Goal: Task Accomplishment & Management: Complete application form

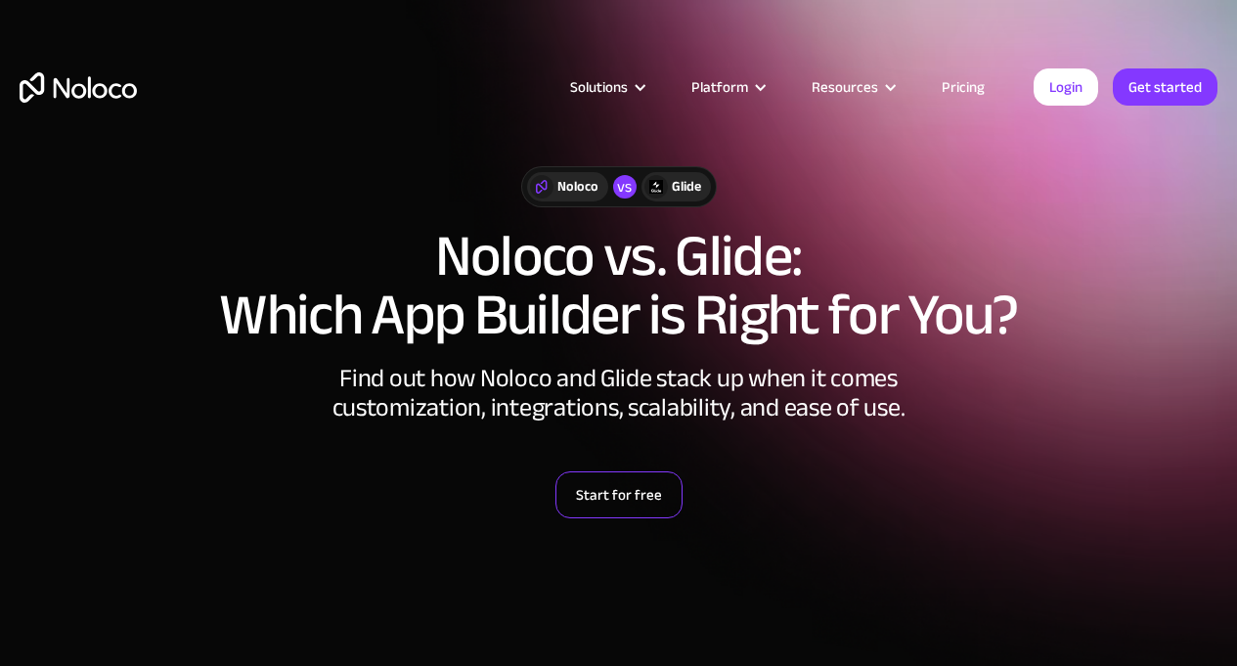
click at [637, 495] on link "Start for free" at bounding box center [619, 494] width 127 height 47
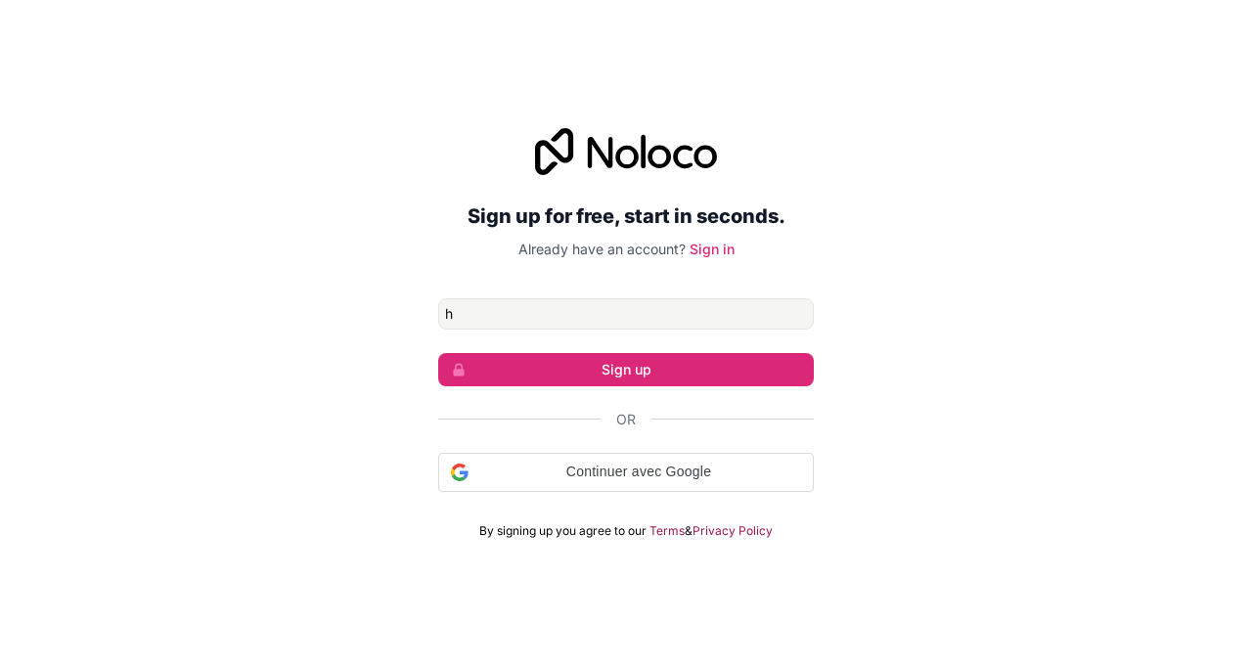
type input "[EMAIL_ADDRESS][DOMAIN_NAME]"
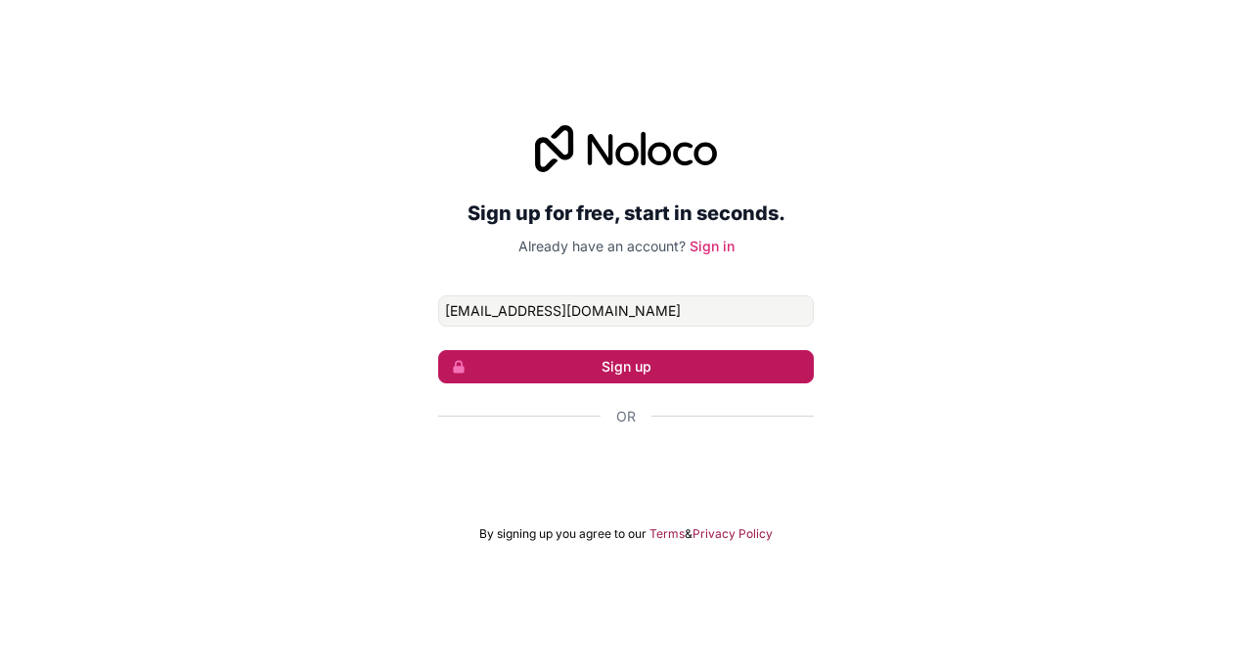
click at [656, 367] on button "Sign up" at bounding box center [626, 366] width 376 height 33
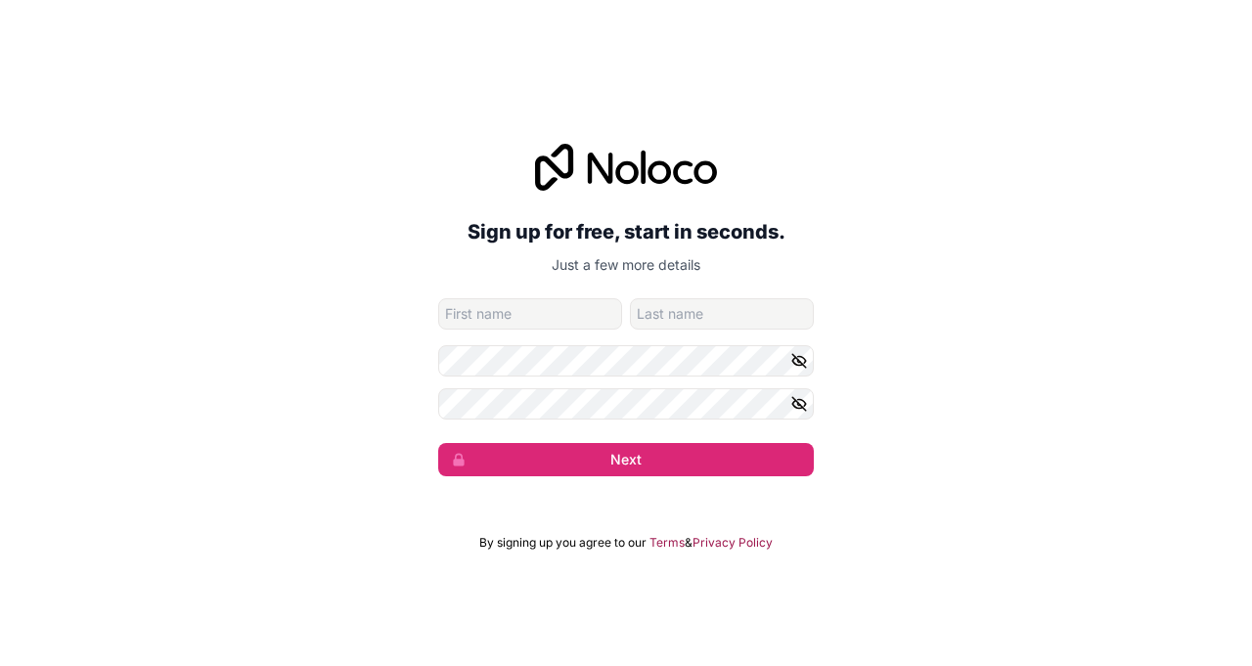
click at [577, 317] on input "given-name" at bounding box center [530, 313] width 184 height 31
type input "h"
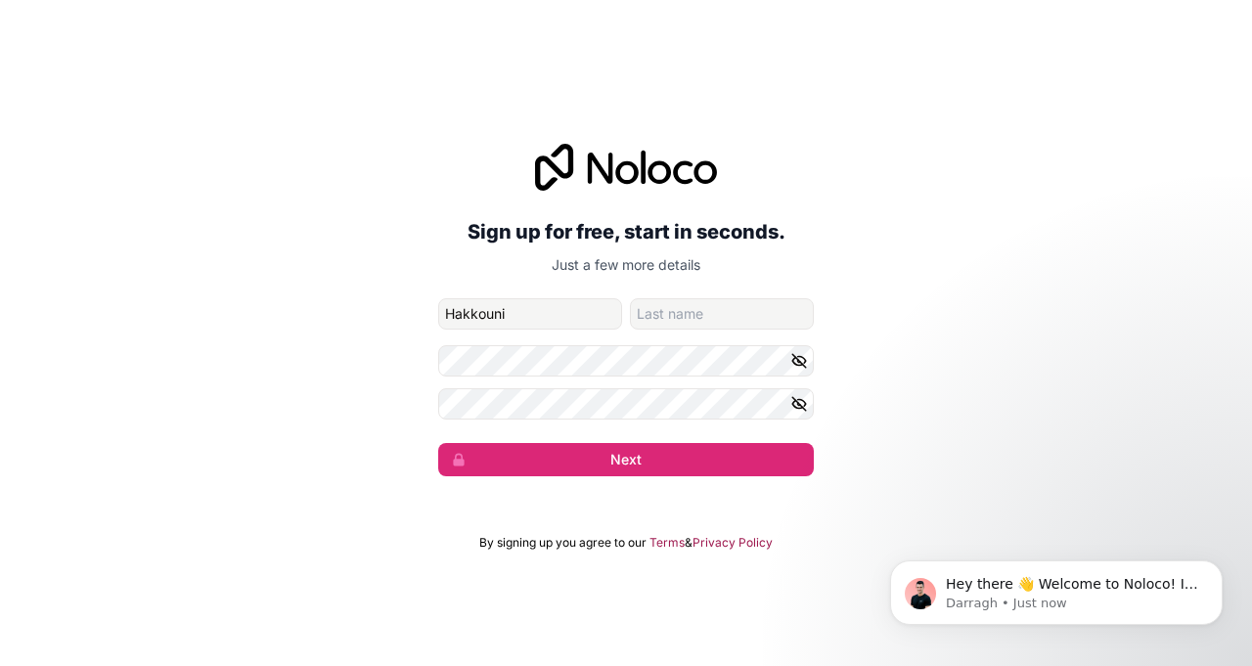
type input "Hakkouni"
click at [657, 306] on input "family-name" at bounding box center [722, 313] width 184 height 31
type input "h"
type input "[PERSON_NAME]"
click at [433, 358] on div "Sign up for free, start in seconds. Just a few more details [EMAIL_ADDRESS][DOM…" at bounding box center [626, 309] width 1252 height 387
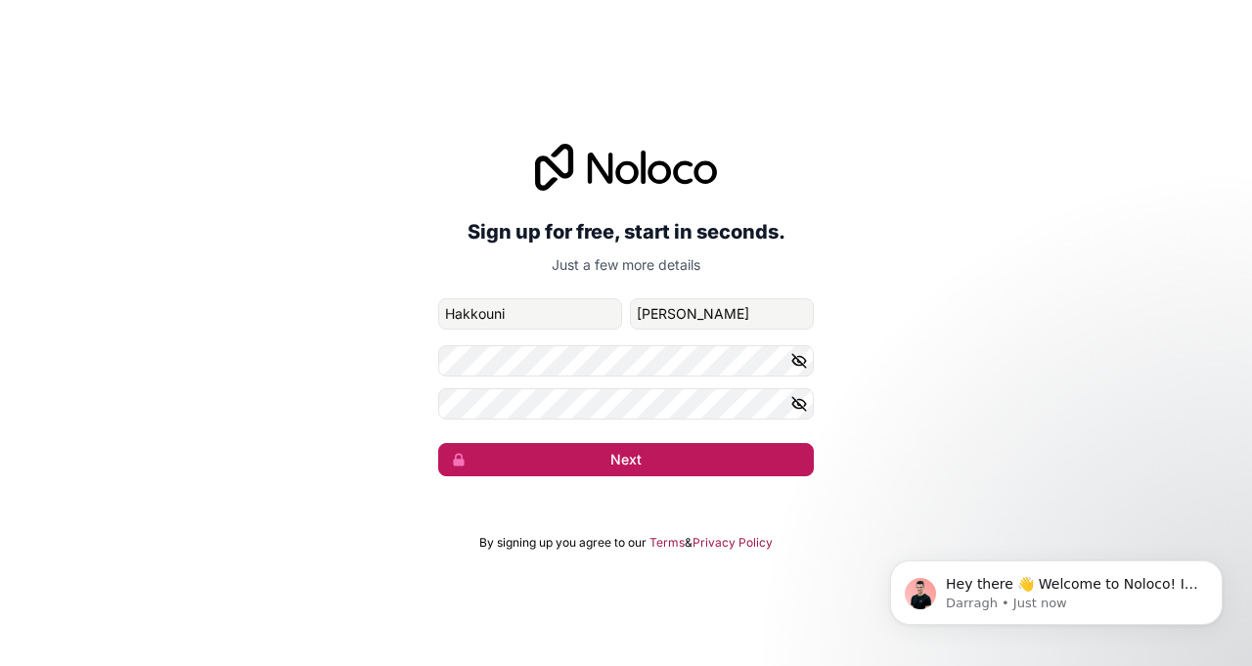
click at [565, 473] on button "Next" at bounding box center [626, 459] width 376 height 33
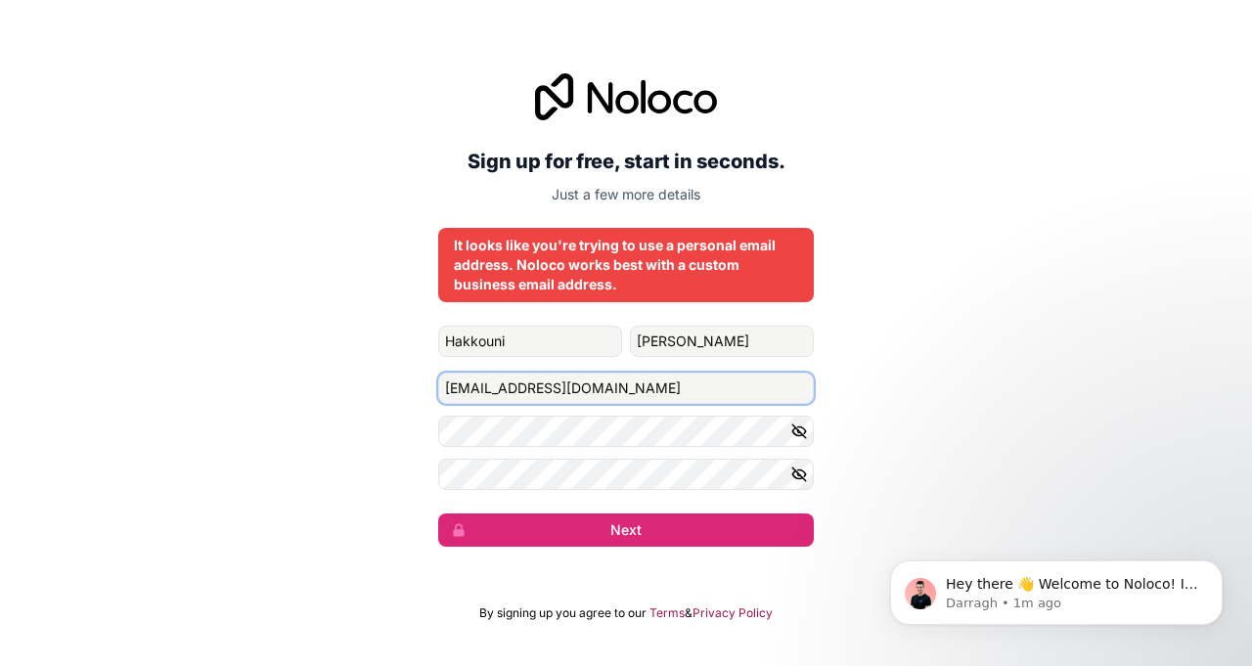
click at [583, 388] on input "[EMAIL_ADDRESS][DOMAIN_NAME]" at bounding box center [626, 388] width 376 height 31
click at [592, 387] on input "[EMAIL_ADDRESS][DOMAIN_NAME]" at bounding box center [626, 388] width 376 height 31
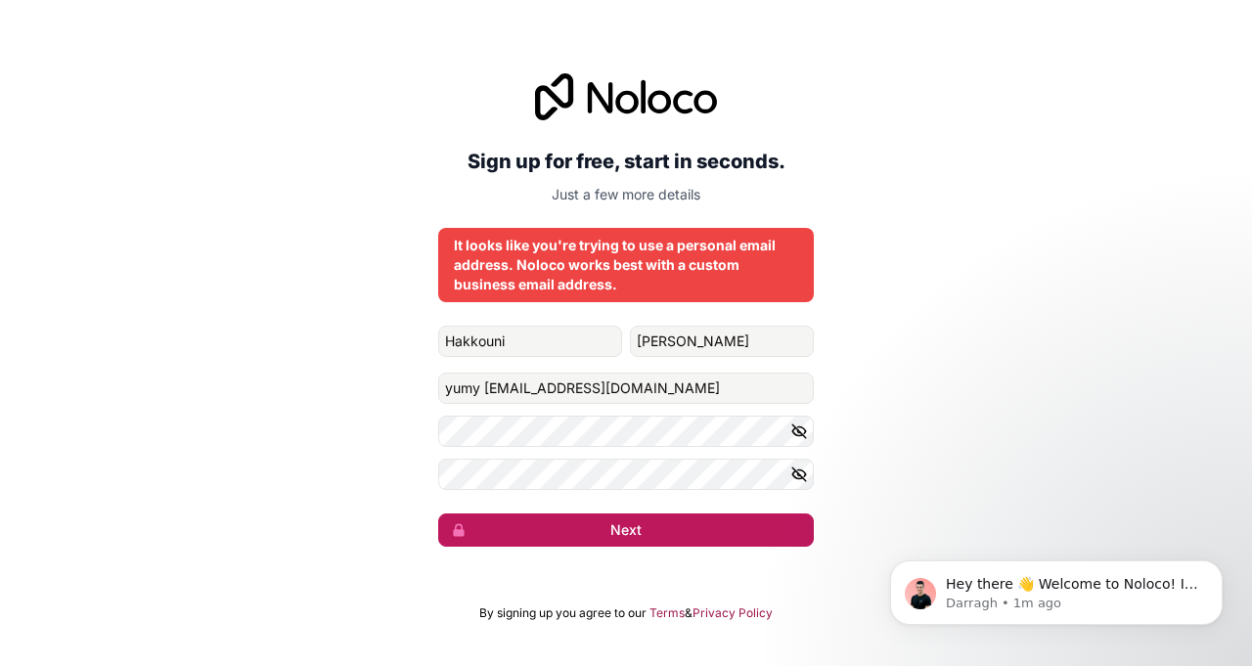
click at [606, 542] on button "Next" at bounding box center [626, 529] width 376 height 33
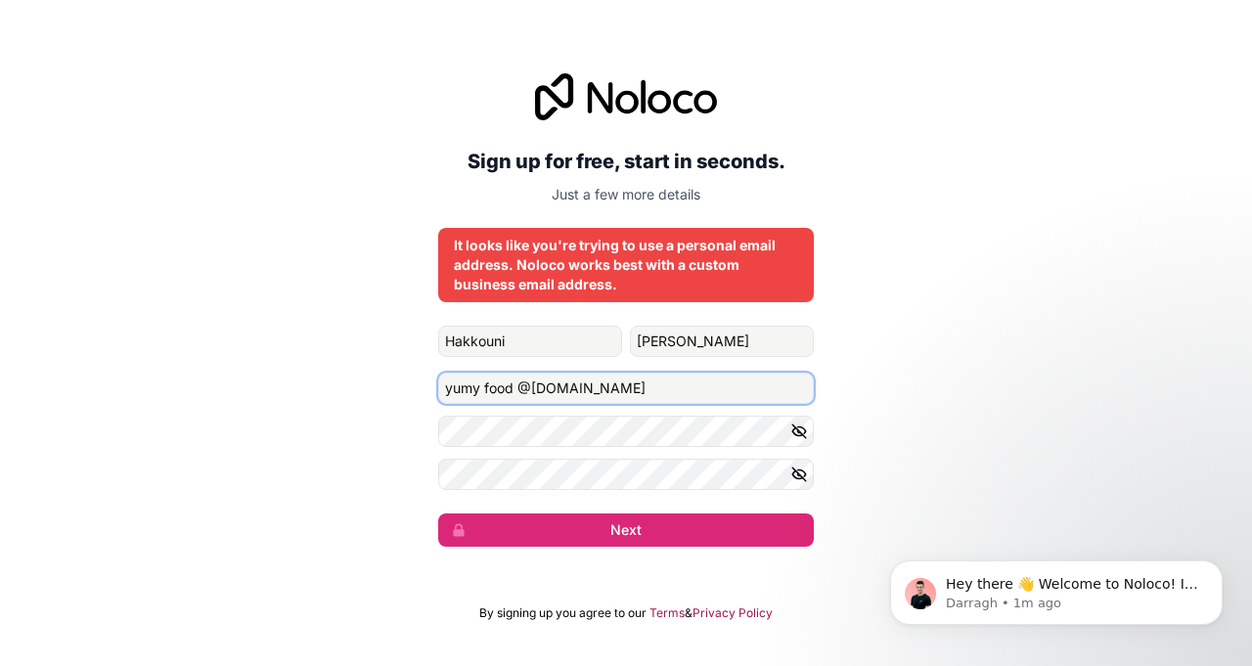
click at [684, 388] on input "yumy food @[DOMAIN_NAME]" at bounding box center [626, 388] width 376 height 31
click at [527, 388] on input "yumy food @[DOMAIN_NAME]" at bounding box center [626, 388] width 376 height 31
click at [445, 391] on input "yumy food @[DOMAIN_NAME]" at bounding box center [626, 388] width 376 height 31
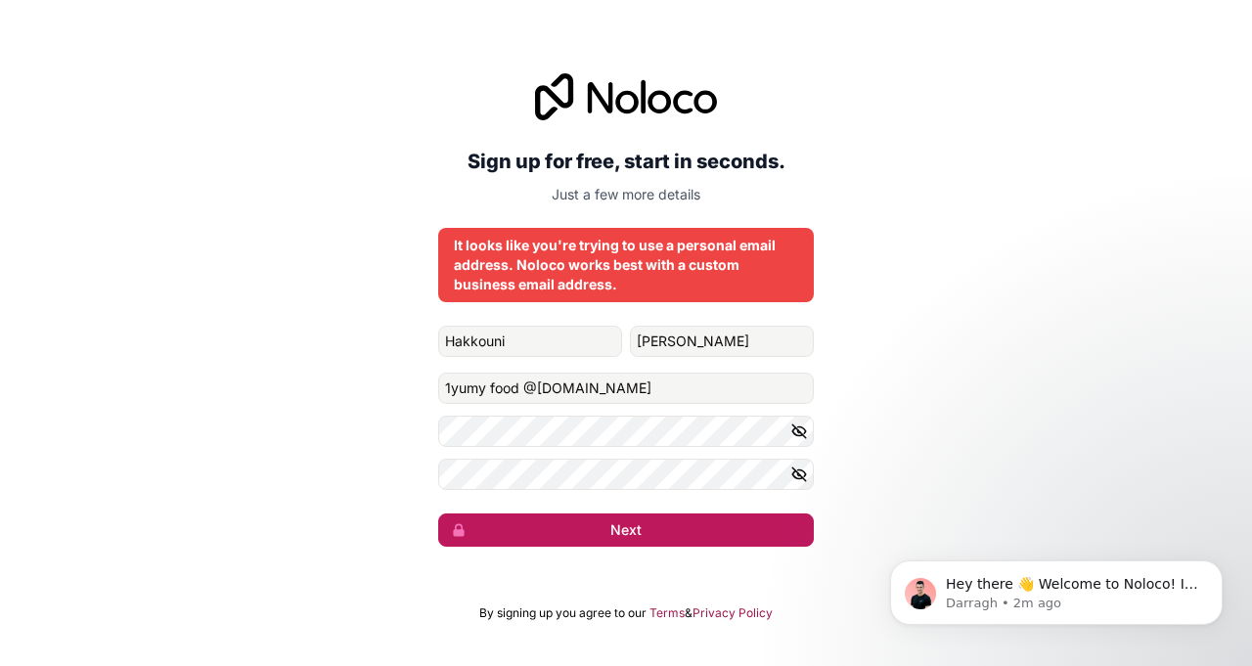
click at [586, 526] on button "Next" at bounding box center [626, 529] width 376 height 33
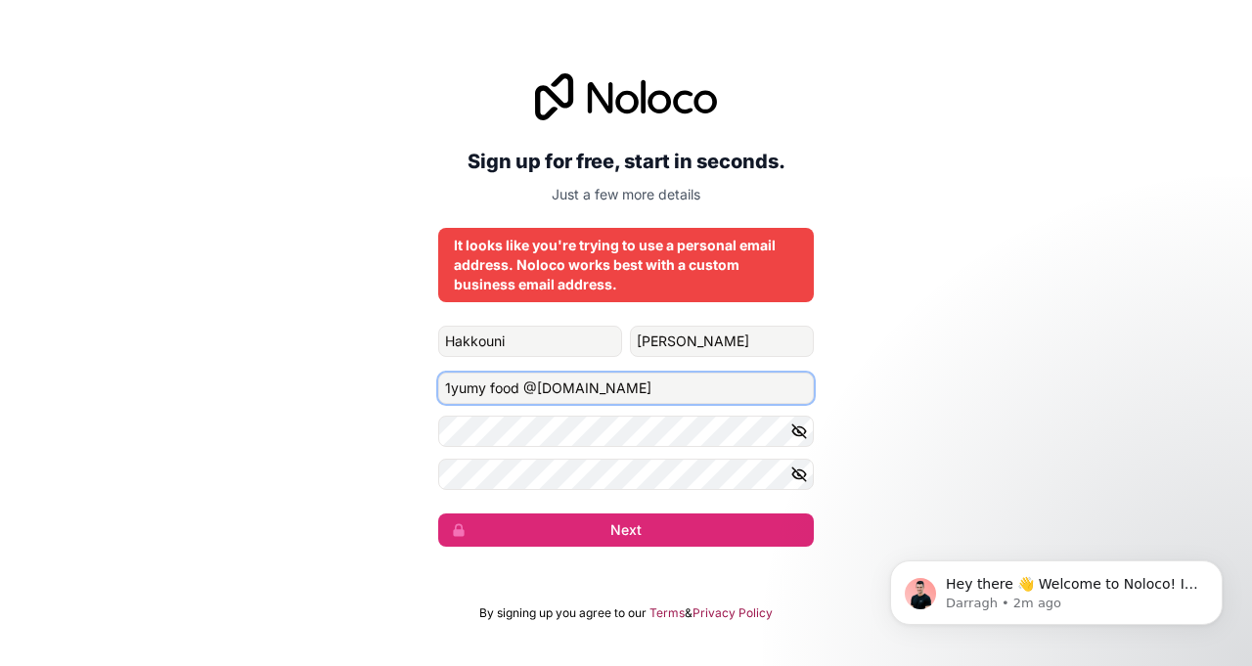
click at [618, 391] on input "1yumy food @[DOMAIN_NAME]" at bounding box center [626, 388] width 376 height 31
type input "1"
type input "Y"
click at [517, 389] on input "[PERSON_NAME] @[DOMAIN_NAME]" at bounding box center [626, 388] width 376 height 31
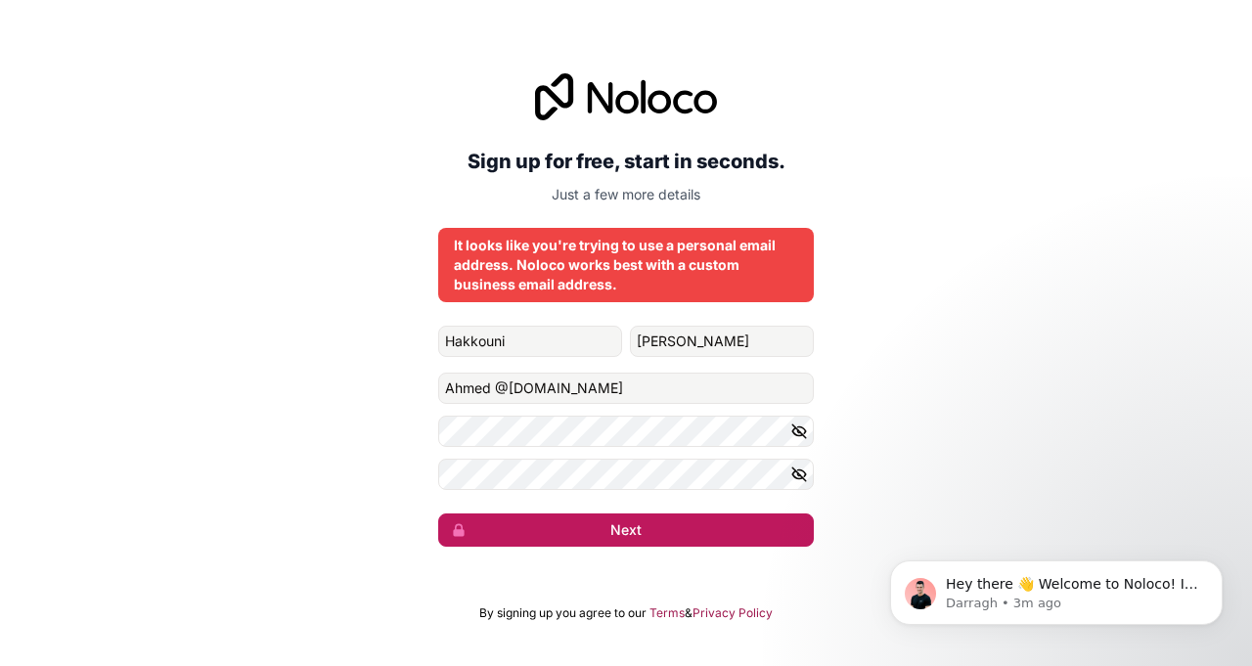
click at [606, 529] on button "Next" at bounding box center [626, 529] width 376 height 33
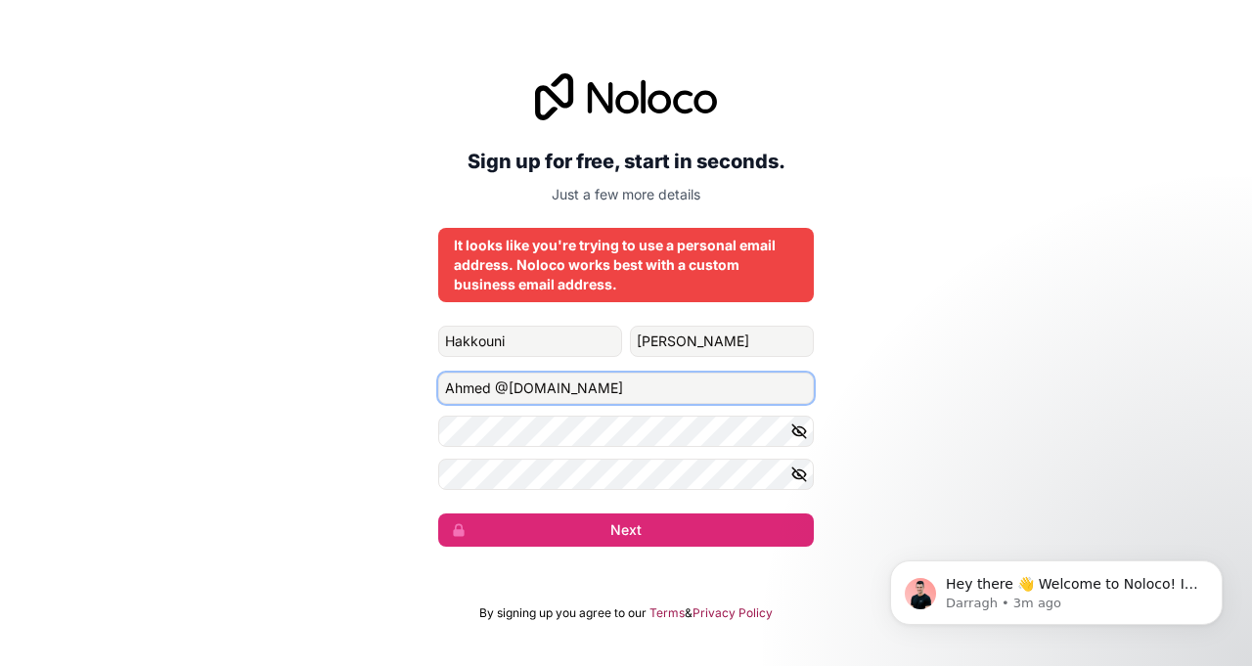
click at [488, 384] on input "Ahmed @[DOMAIN_NAME]" at bounding box center [626, 388] width 376 height 31
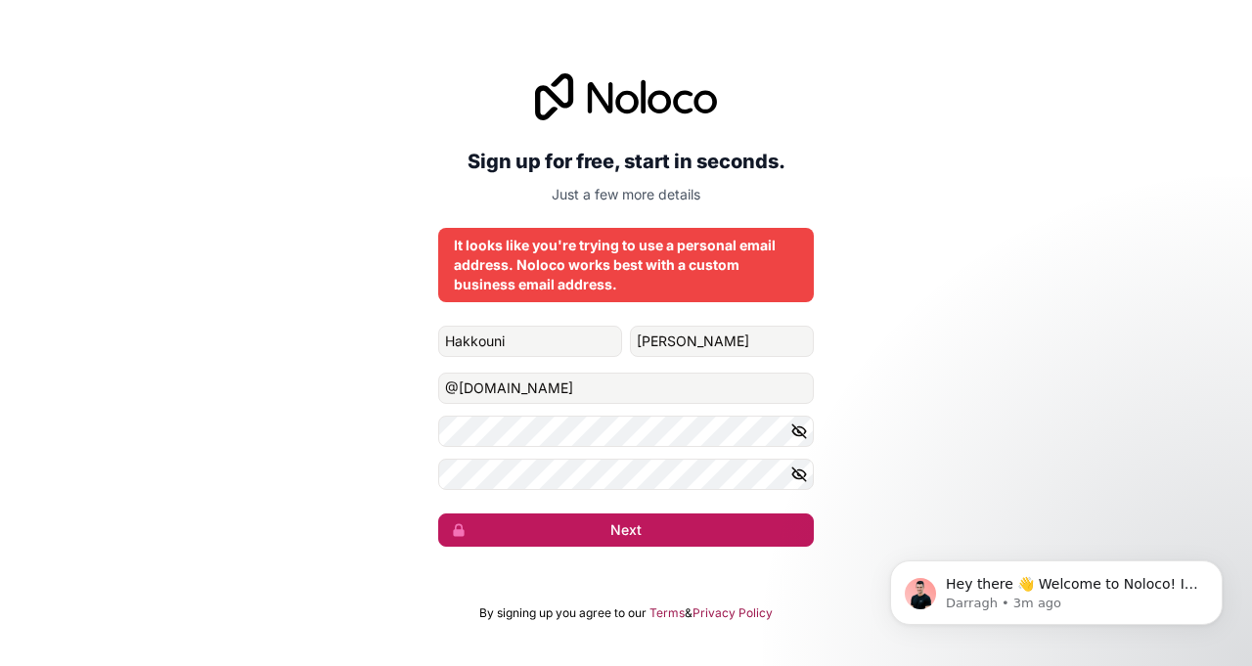
click at [578, 535] on button "Next" at bounding box center [626, 529] width 376 height 33
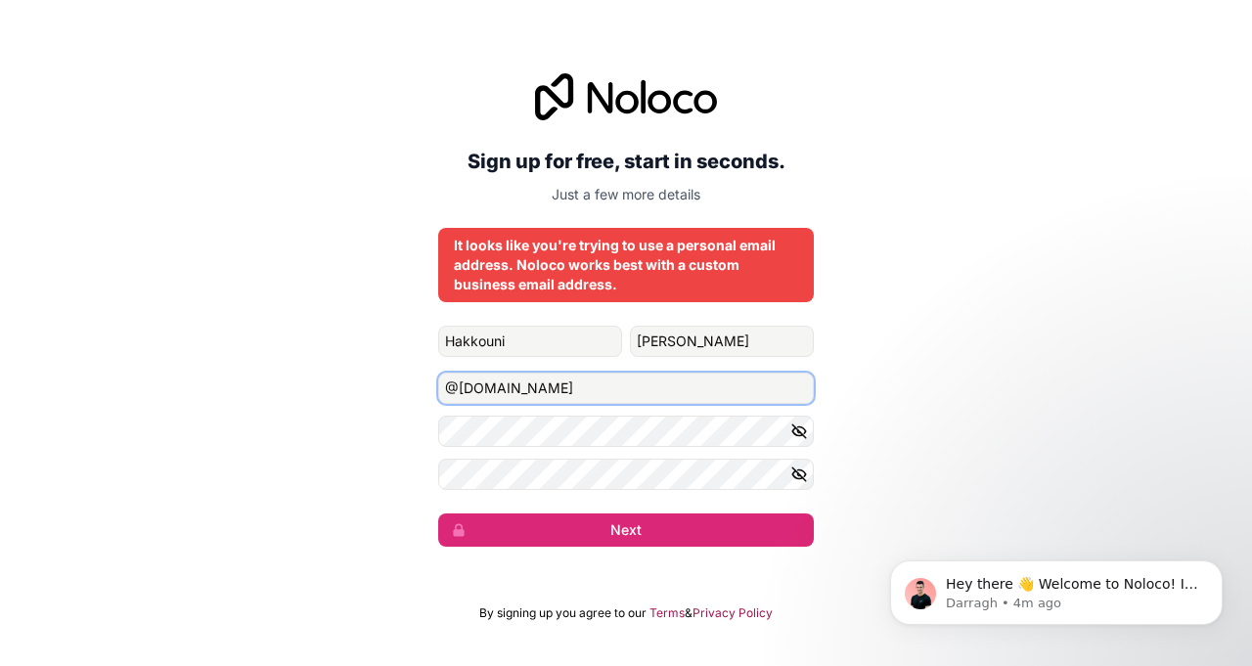
click at [661, 385] on input "@[DOMAIN_NAME]" at bounding box center [626, 388] width 376 height 31
type input "@"
click at [655, 398] on input "Email address" at bounding box center [626, 388] width 376 height 31
click at [446, 382] on input "@yumy food" at bounding box center [626, 388] width 376 height 31
click at [847, 434] on div "Sign up for free, start in seconds. Just a few more details It looks like you'r…" at bounding box center [626, 310] width 1252 height 528
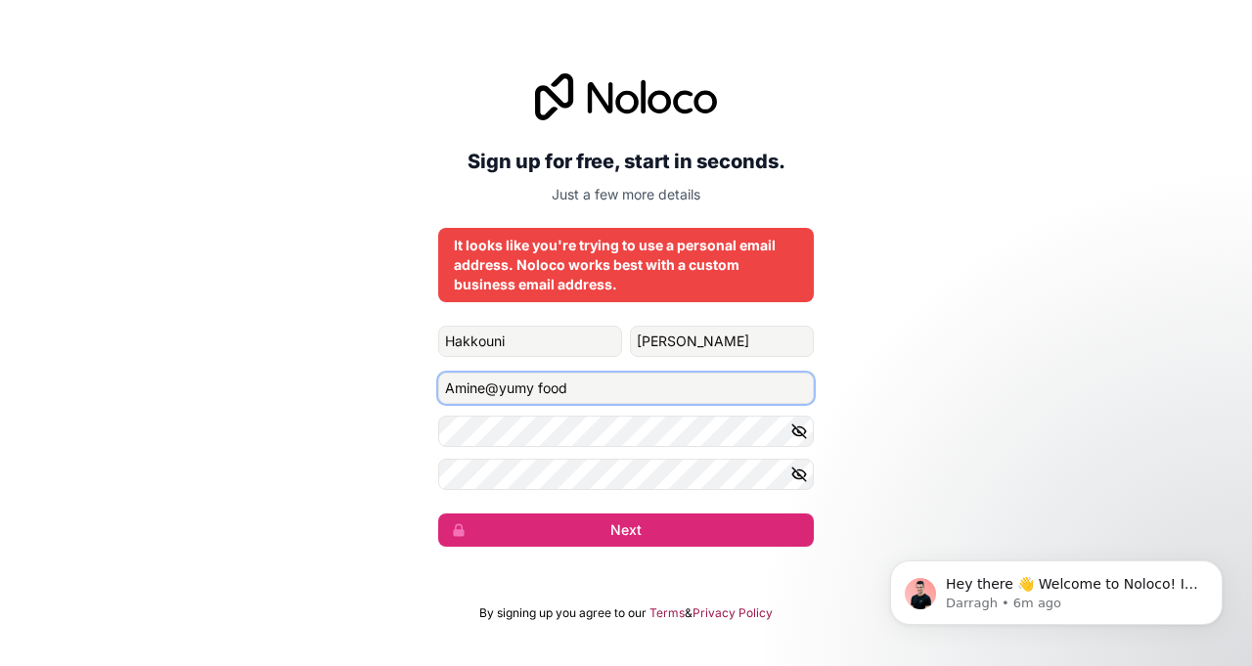
click at [685, 390] on input "Amine@yumy food" at bounding box center [626, 388] width 376 height 31
click at [438, 513] on button "Next" at bounding box center [626, 529] width 376 height 33
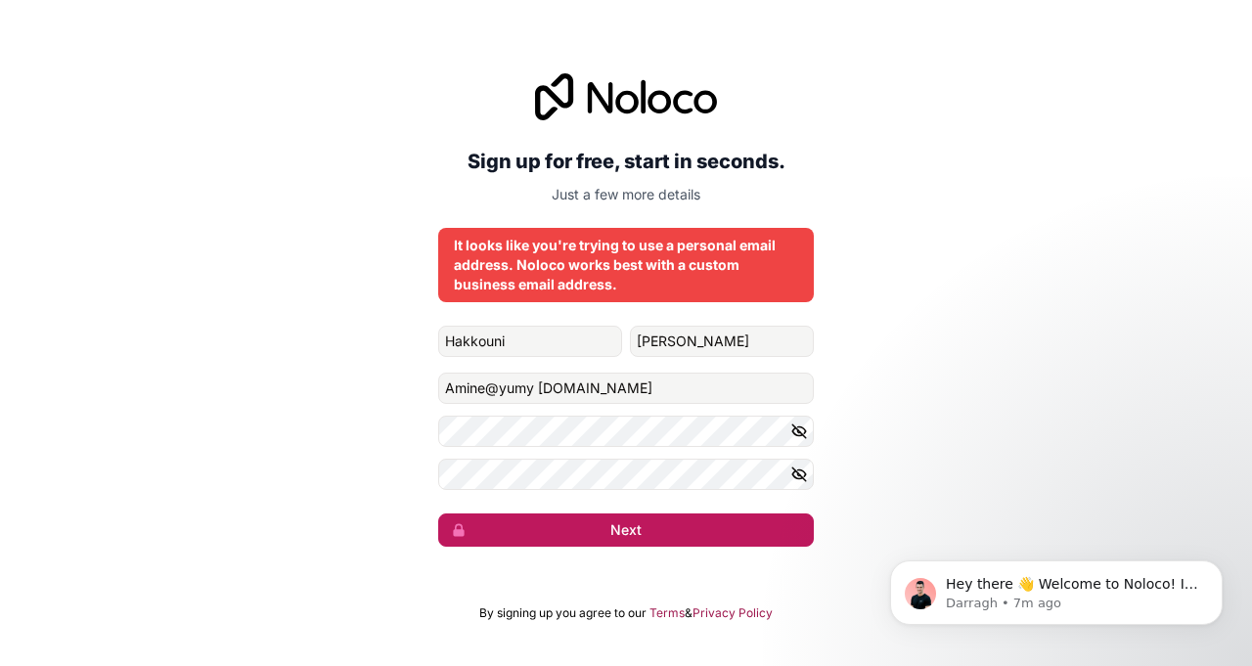
click at [687, 523] on button "Next" at bounding box center [626, 529] width 376 height 33
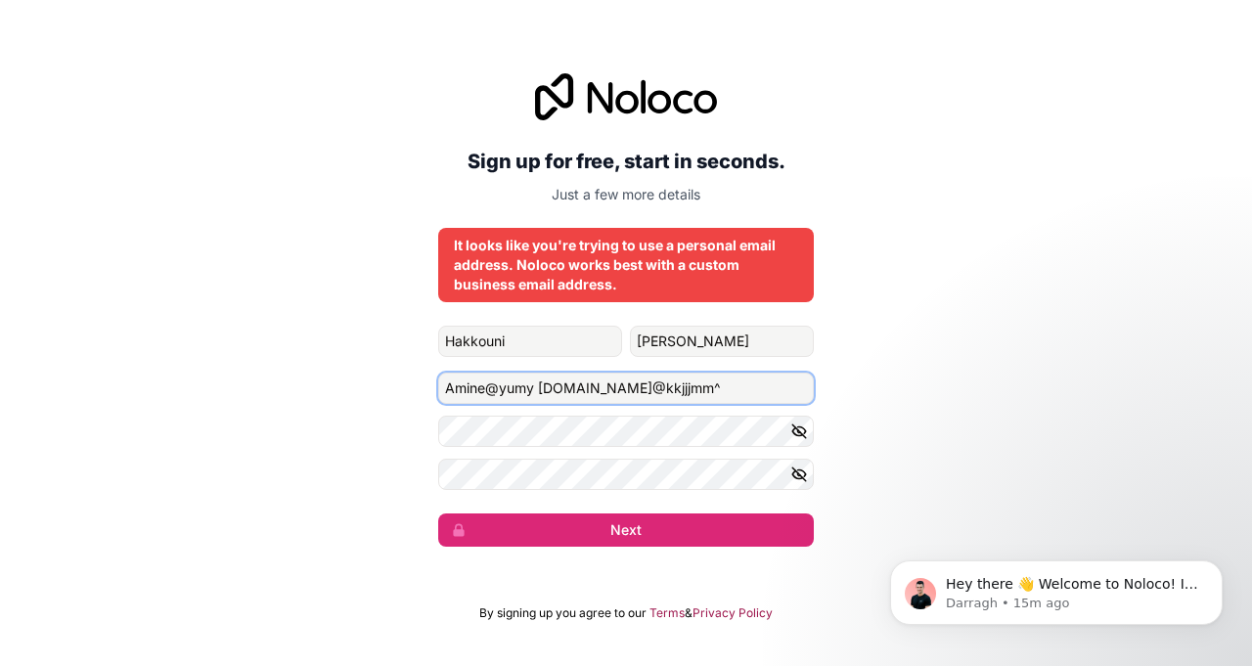
click at [438, 513] on button "Next" at bounding box center [626, 529] width 376 height 33
type input "A"
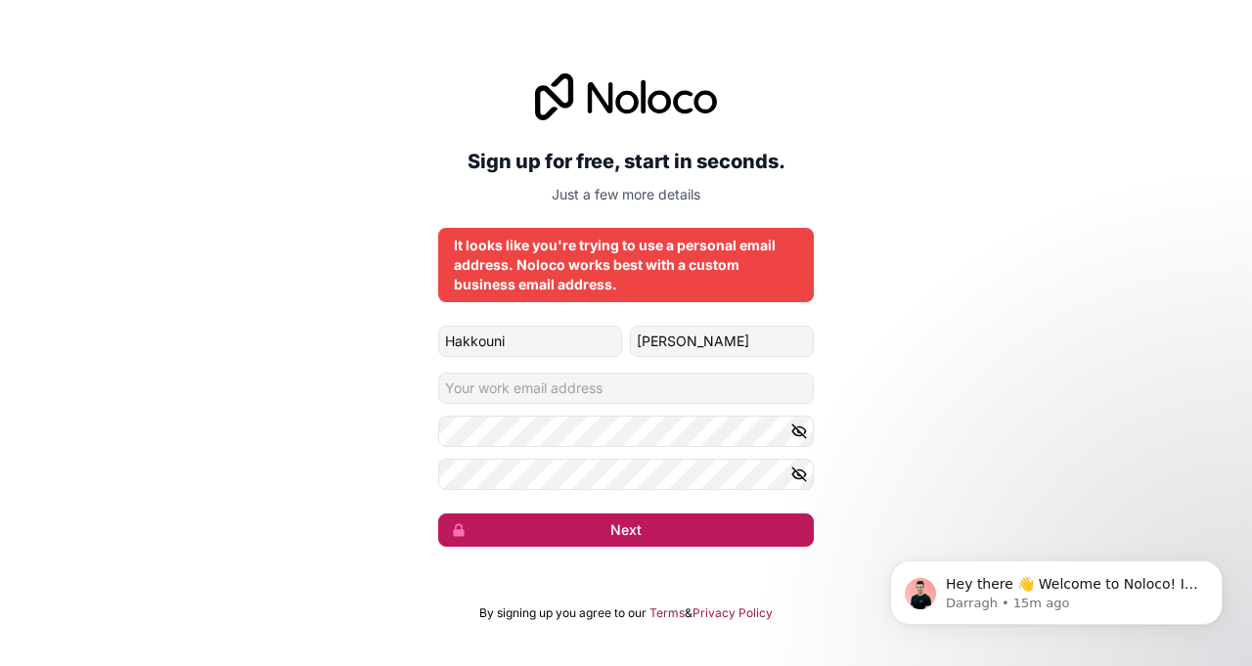
click at [664, 534] on button "Next" at bounding box center [626, 529] width 376 height 33
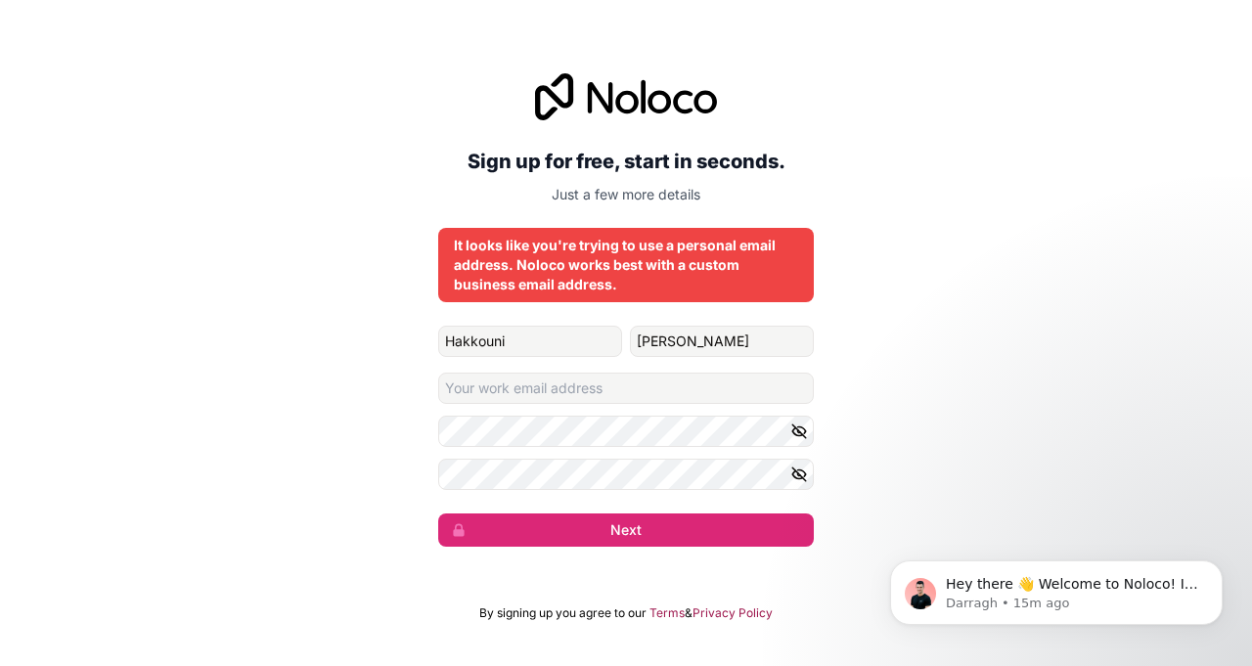
click at [673, 449] on form "[PERSON_NAME] Next" at bounding box center [626, 436] width 376 height 221
